Goal: Task Accomplishment & Management: Complete application form

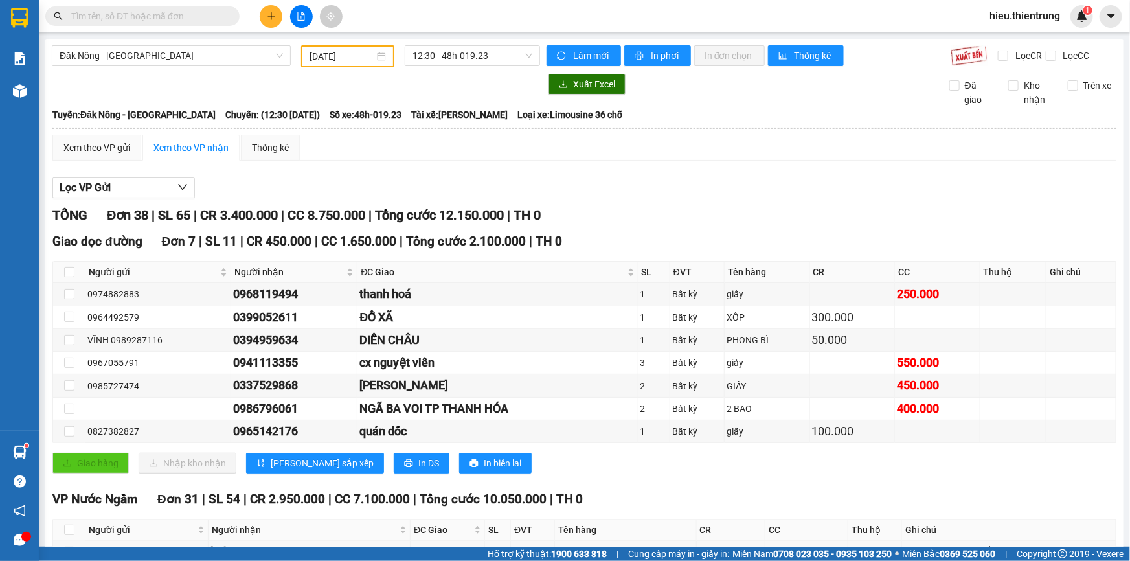
scroll to position [766, 0]
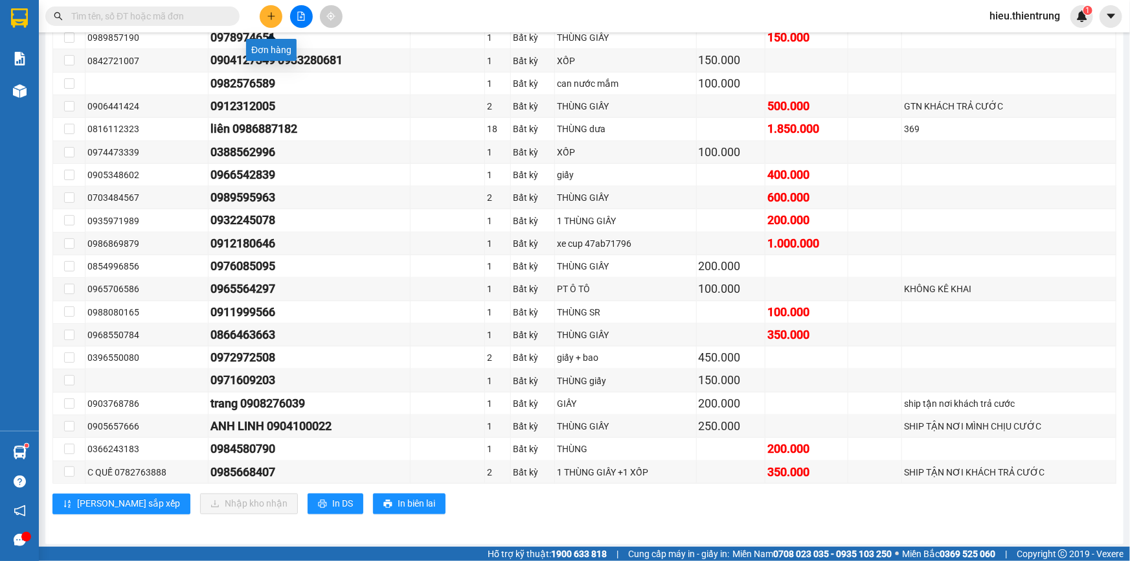
click at [270, 20] on icon "plus" at bounding box center [271, 16] width 9 height 9
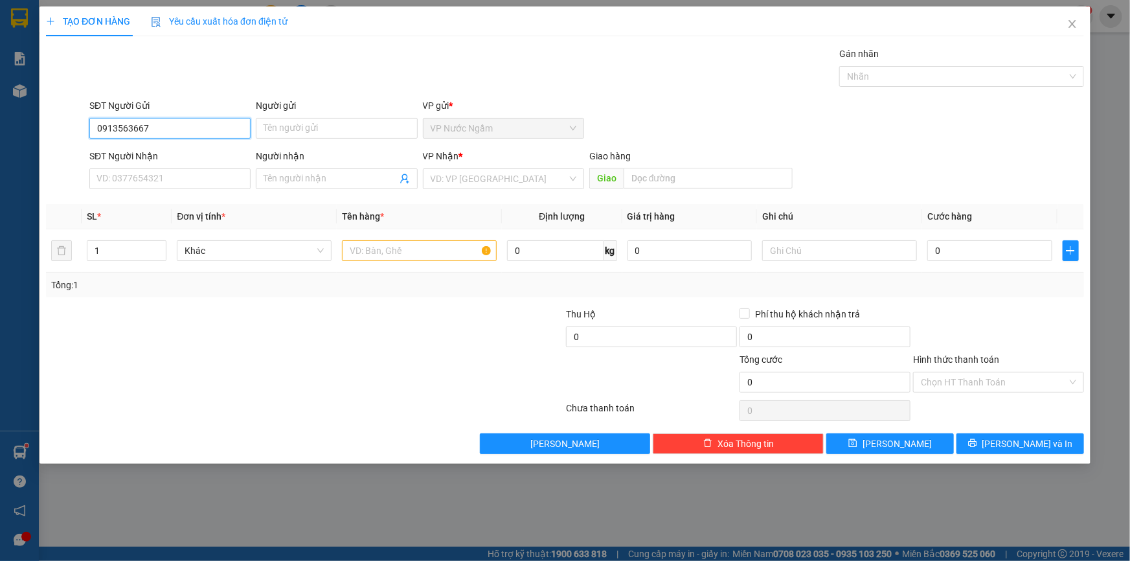
type input "0913563667"
drag, startPoint x: 138, startPoint y: 158, endPoint x: 138, endPoint y: 166, distance: 8.4
click at [138, 164] on div "SĐT Người Nhận" at bounding box center [169, 158] width 161 height 19
click at [138, 172] on input "SĐT Người Nhận" at bounding box center [169, 178] width 161 height 21
type input "0919946695"
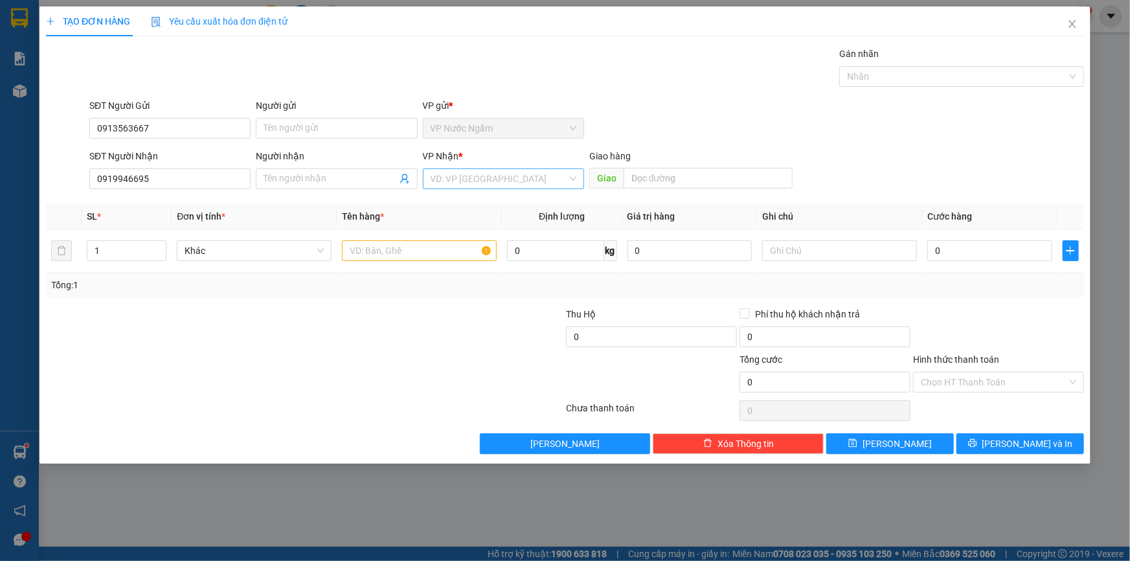
click at [466, 187] on input "search" at bounding box center [499, 178] width 137 height 19
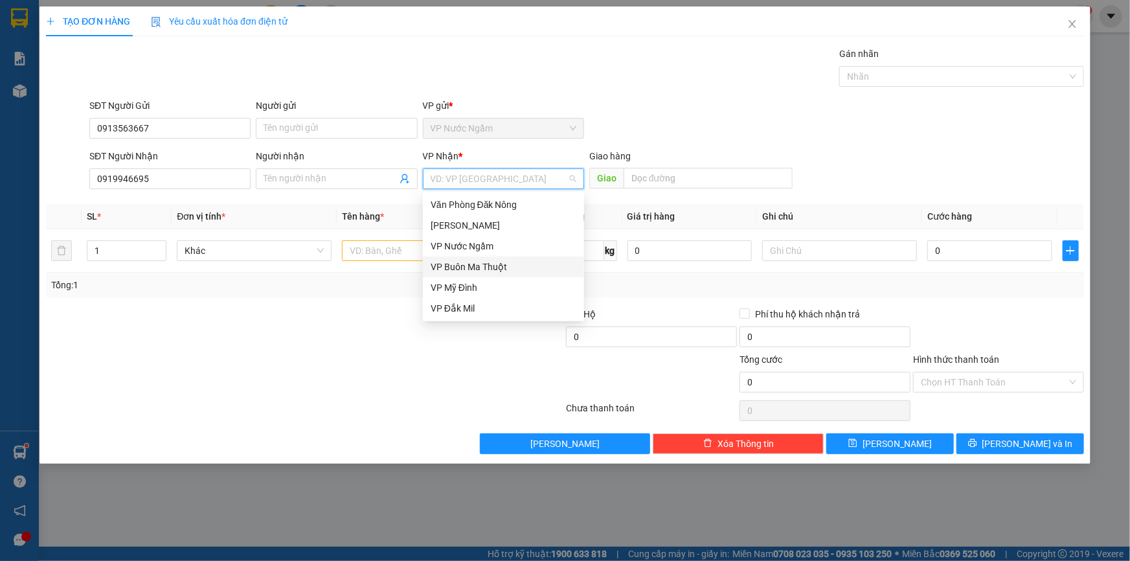
click at [460, 272] on div "VP Buôn Ma Thuột" at bounding box center [504, 267] width 146 height 14
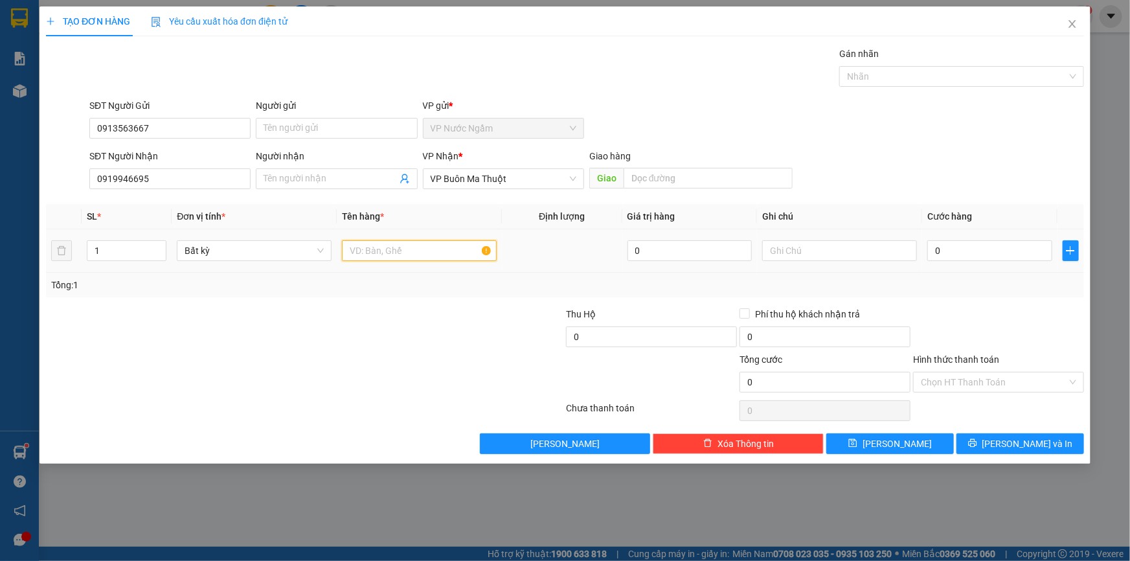
click at [383, 251] on input "text" at bounding box center [419, 250] width 155 height 21
type input "gà"
click at [980, 254] on input "0" at bounding box center [990, 250] width 125 height 21
type input "2"
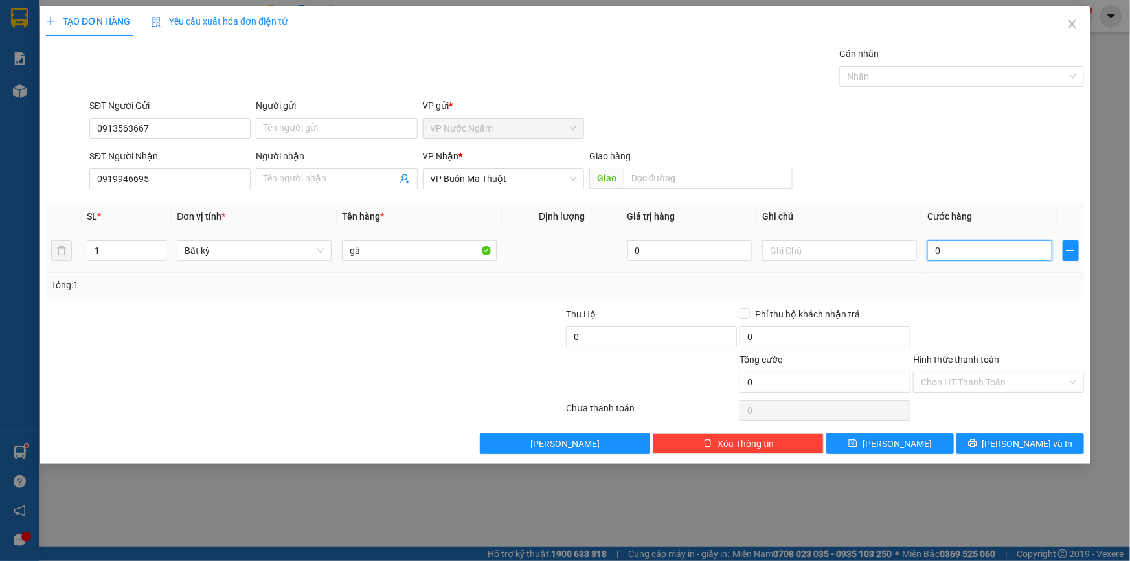
type input "2"
type input "25"
type input "250"
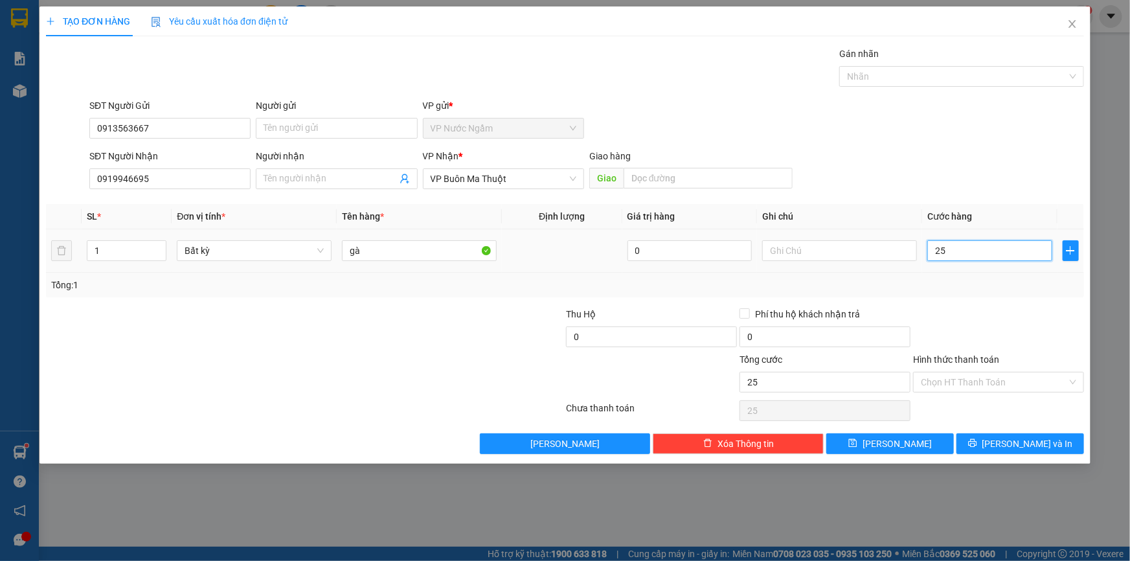
type input "250"
type input "2.500"
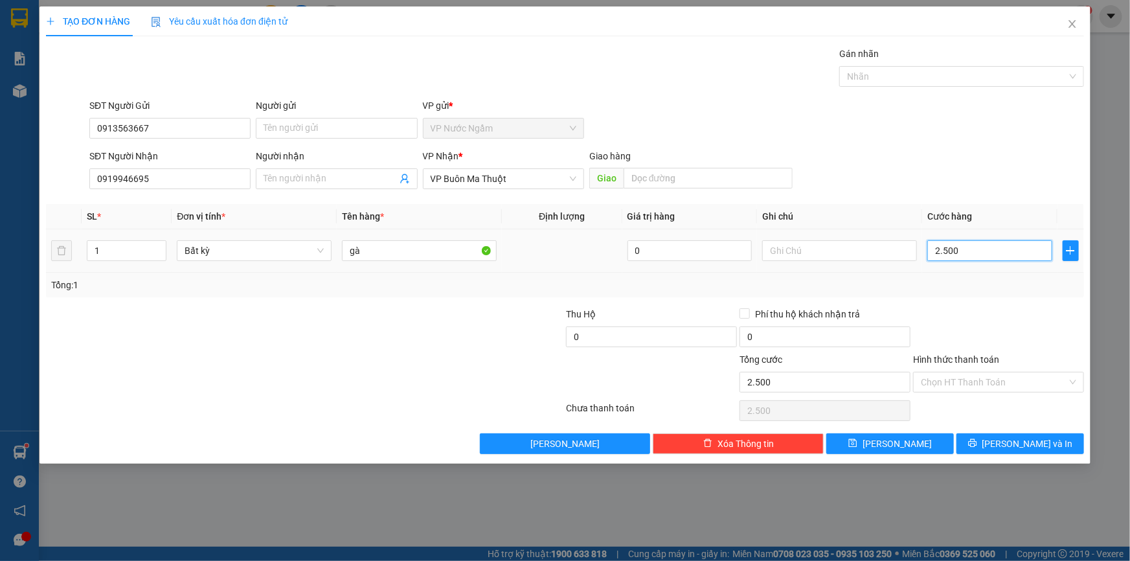
type input "25.000"
type input "250.000"
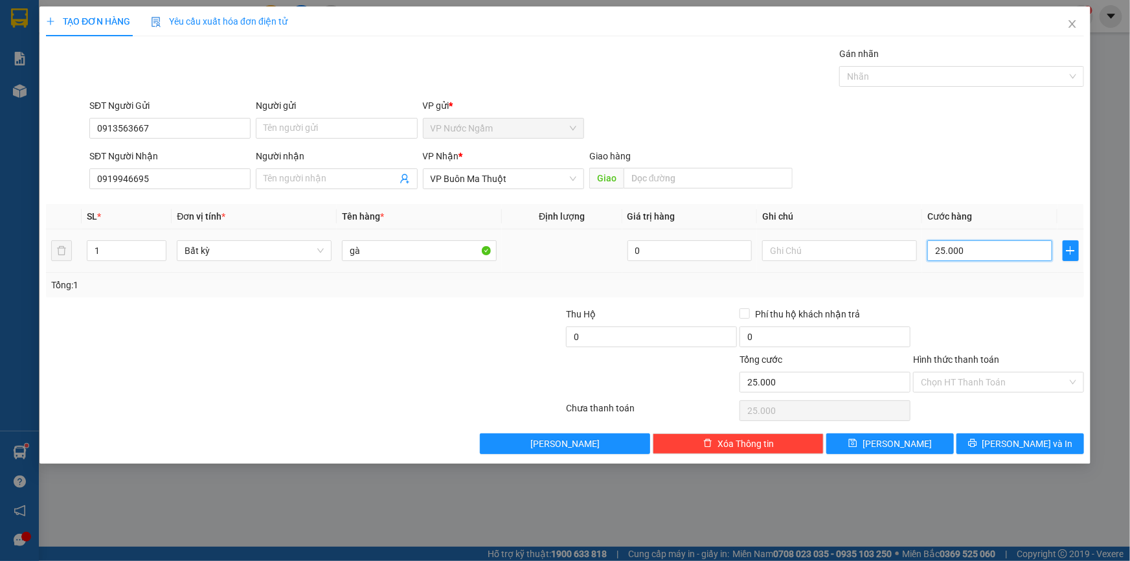
type input "250.000"
click at [815, 251] on input "text" at bounding box center [840, 250] width 155 height 21
type input "trong quá trình vận chuyển gà chết nhà xe k chịu trách nghiệm"
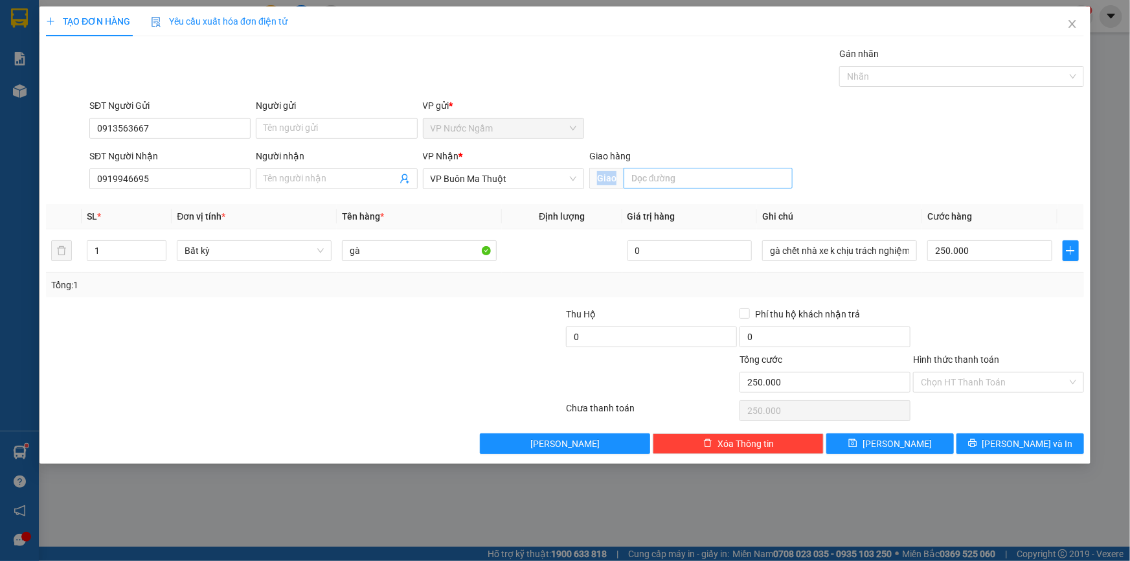
scroll to position [0, 0]
drag, startPoint x: 689, startPoint y: 185, endPoint x: 684, endPoint y: 179, distance: 7.4
click at [687, 181] on div "Giao" at bounding box center [691, 178] width 203 height 21
click at [683, 179] on input "text" at bounding box center [708, 178] width 169 height 21
type input "buôn hồ"
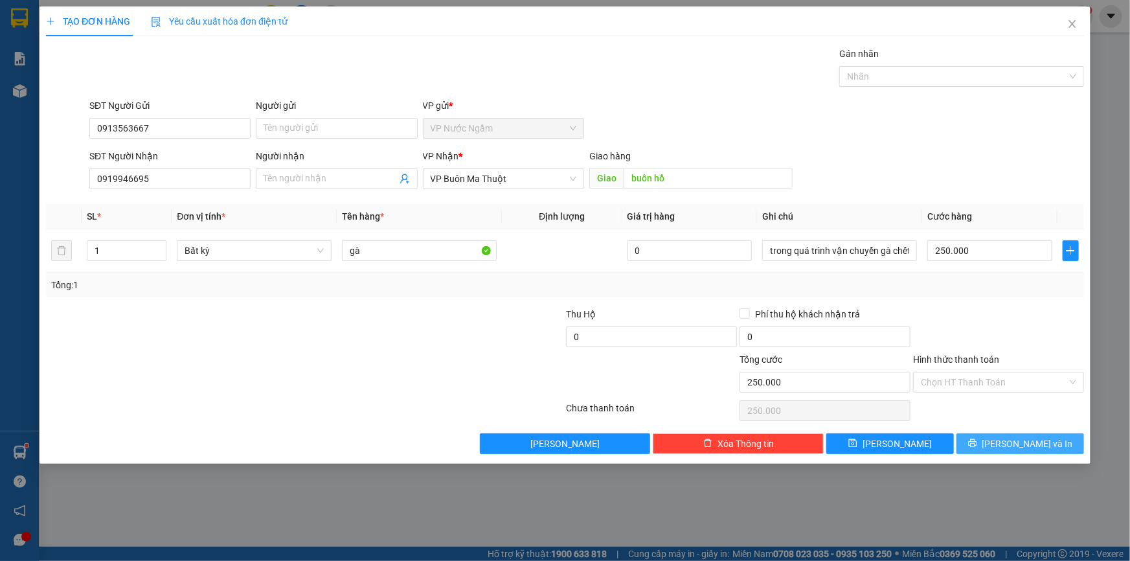
click at [1004, 448] on button "[PERSON_NAME] và In" at bounding box center [1021, 443] width 128 height 21
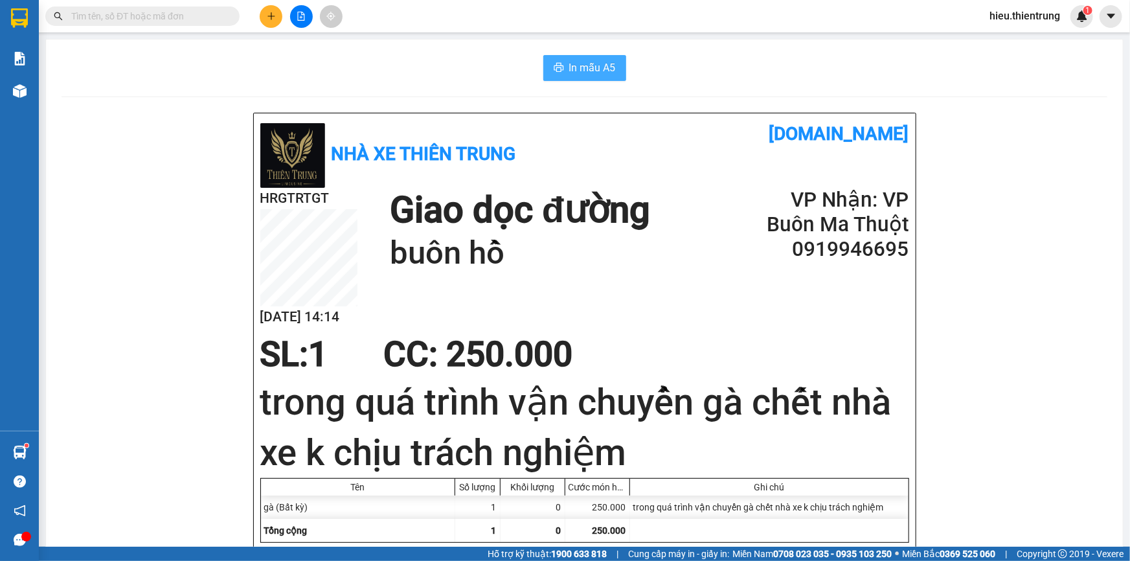
click at [548, 58] on button "In mẫu A5" at bounding box center [585, 68] width 83 height 26
